Goal: Task Accomplishment & Management: Manage account settings

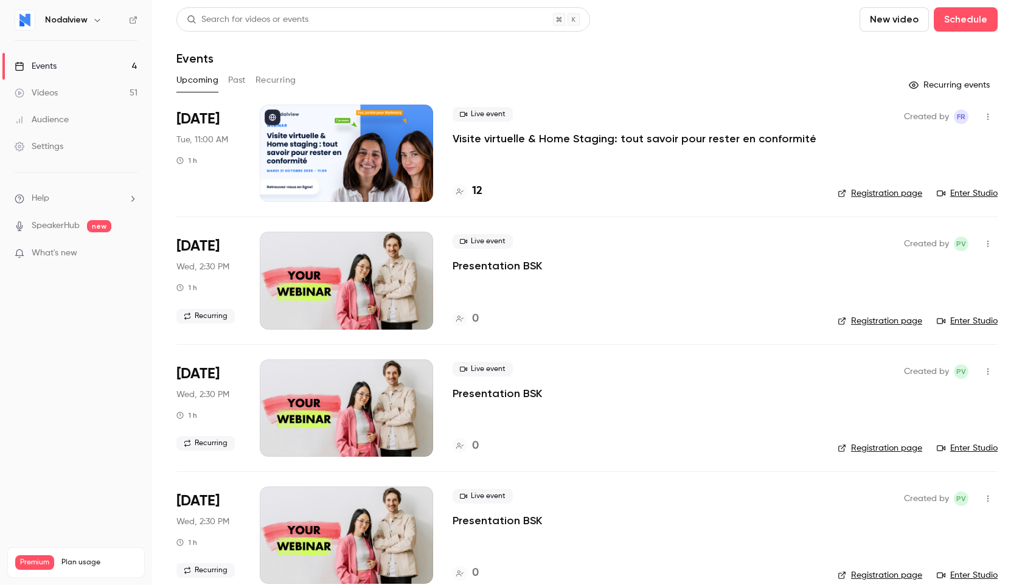
click at [552, 142] on p "Visite virtuelle & Home Staging: tout savoir pour rester en conformité" at bounding box center [635, 138] width 364 height 15
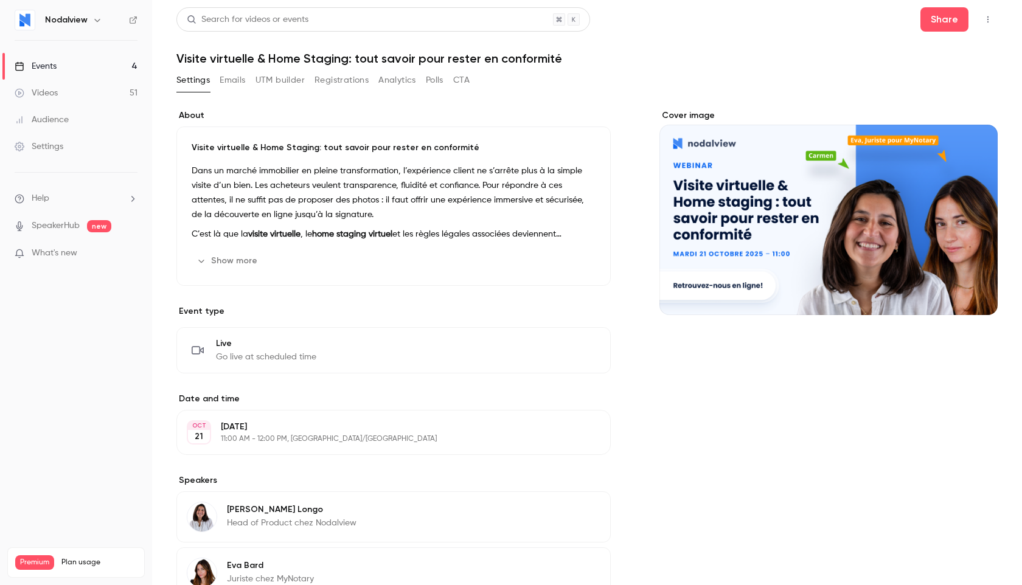
click at [225, 77] on button "Emails" at bounding box center [233, 80] width 26 height 19
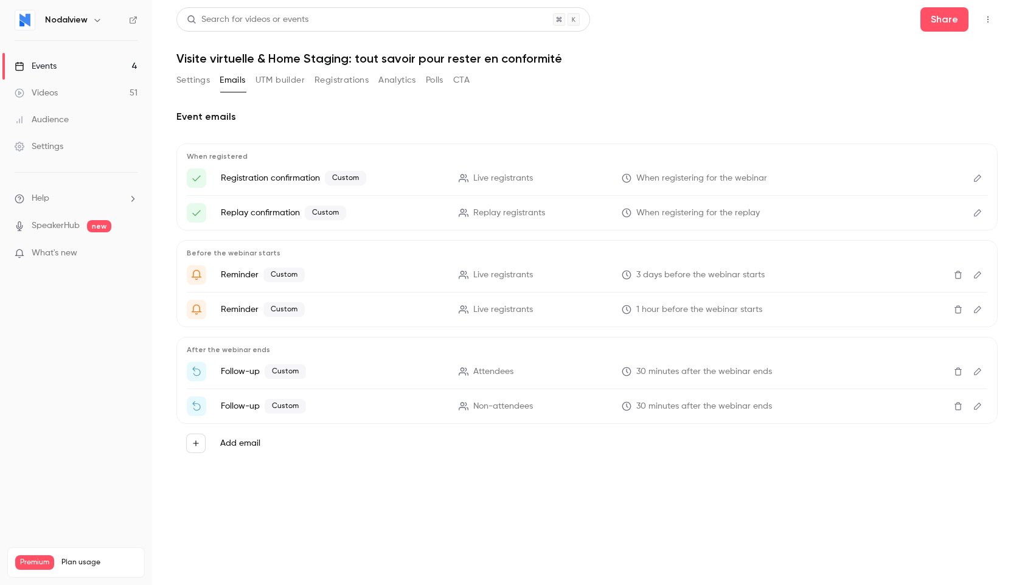
click at [979, 178] on icon "Edit" at bounding box center [977, 178] width 7 height 7
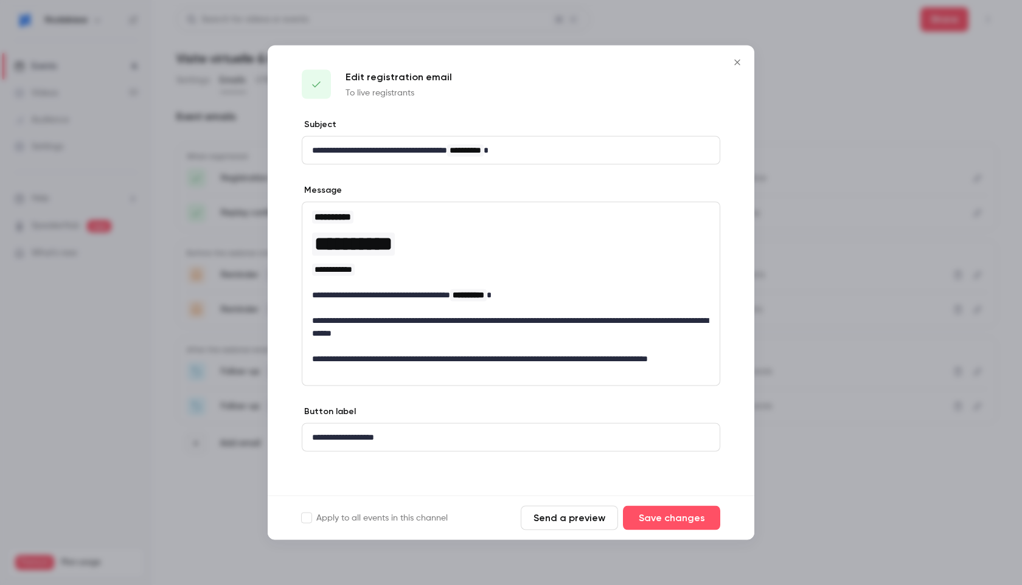
click at [811, 52] on div at bounding box center [511, 292] width 1022 height 585
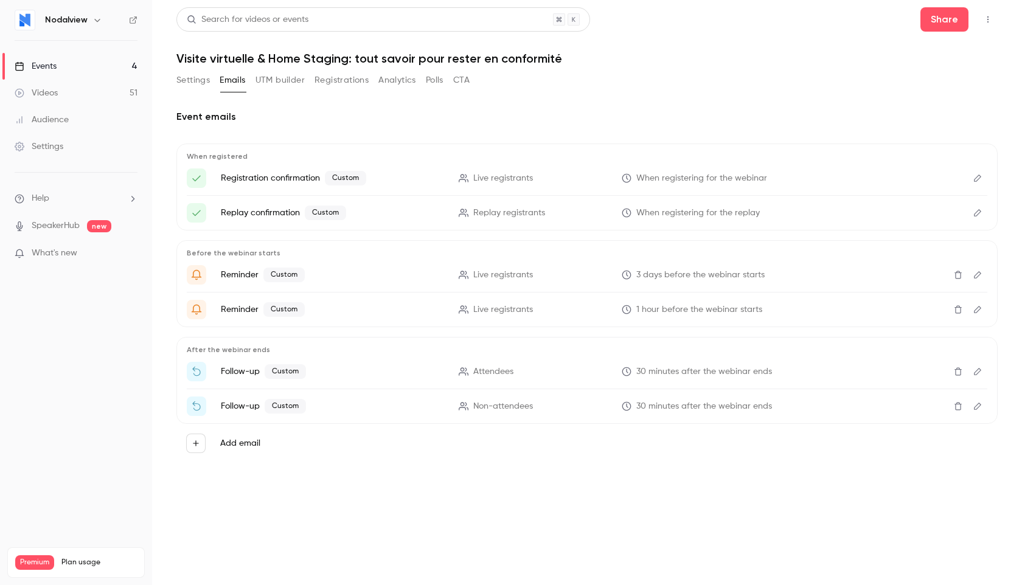
click at [975, 214] on icon "Edit" at bounding box center [977, 212] width 7 height 7
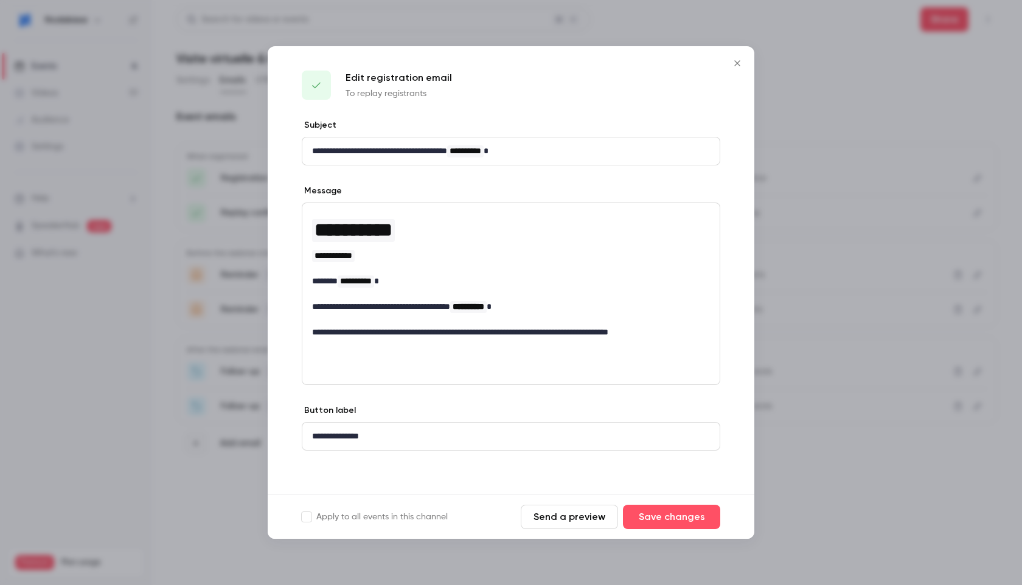
click at [815, 94] on div at bounding box center [511, 292] width 1022 height 585
